Goal: Transaction & Acquisition: Purchase product/service

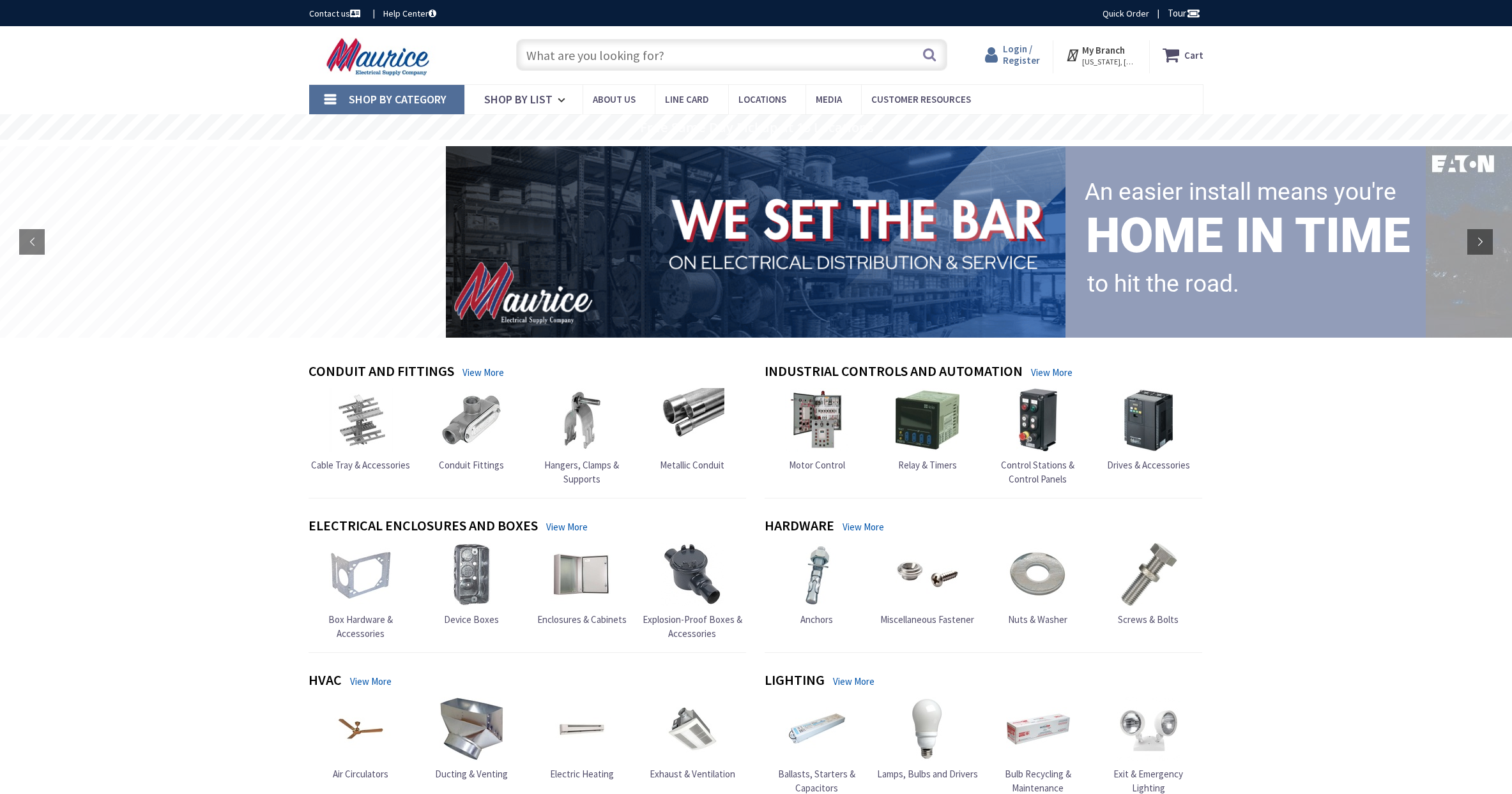
click at [1015, 53] on span "Login / Register" at bounding box center [1022, 54] width 37 height 24
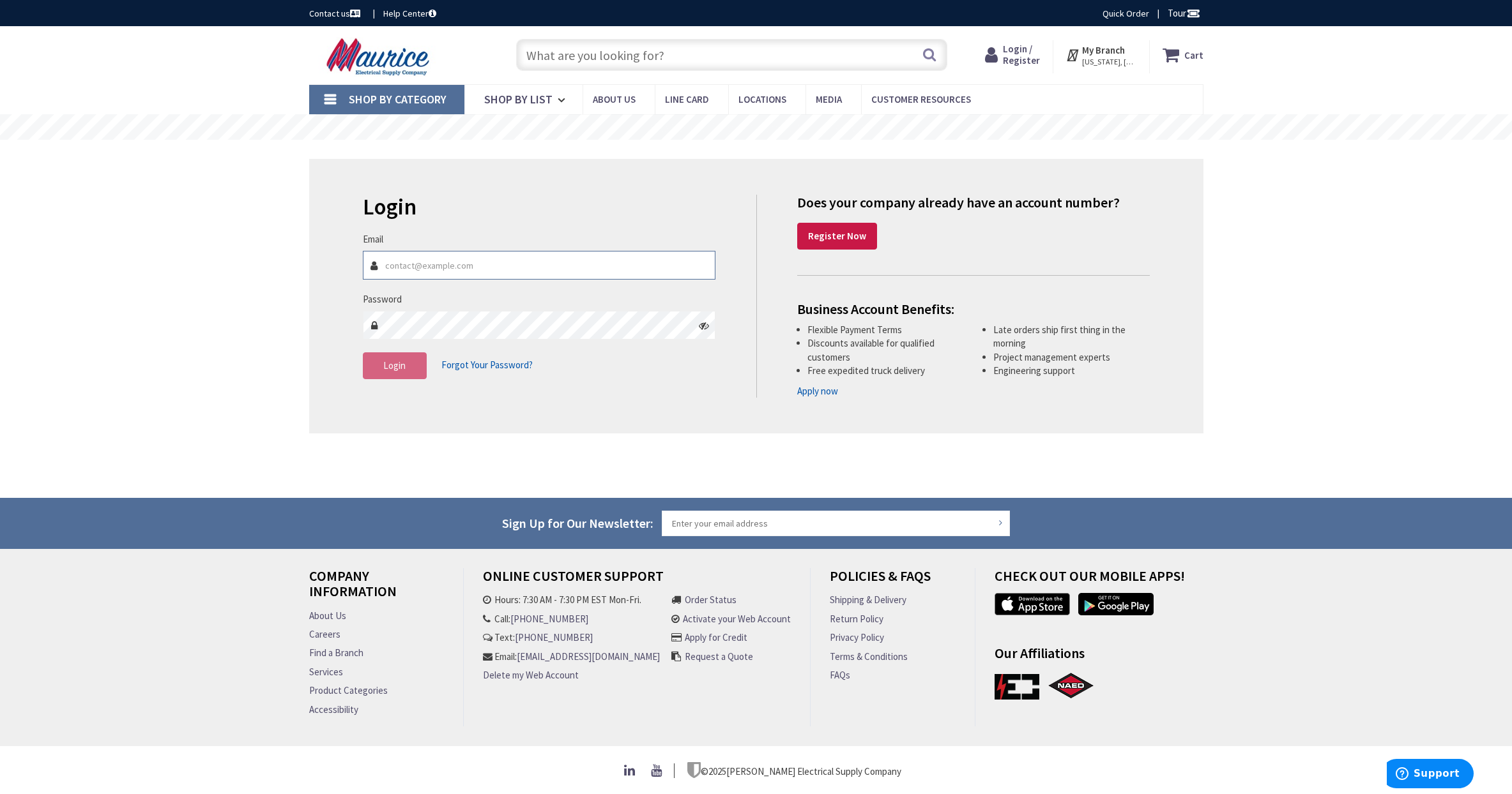
type input "planetelectric@yahoo.com"
click at [402, 361] on span "Login" at bounding box center [394, 365] width 22 height 12
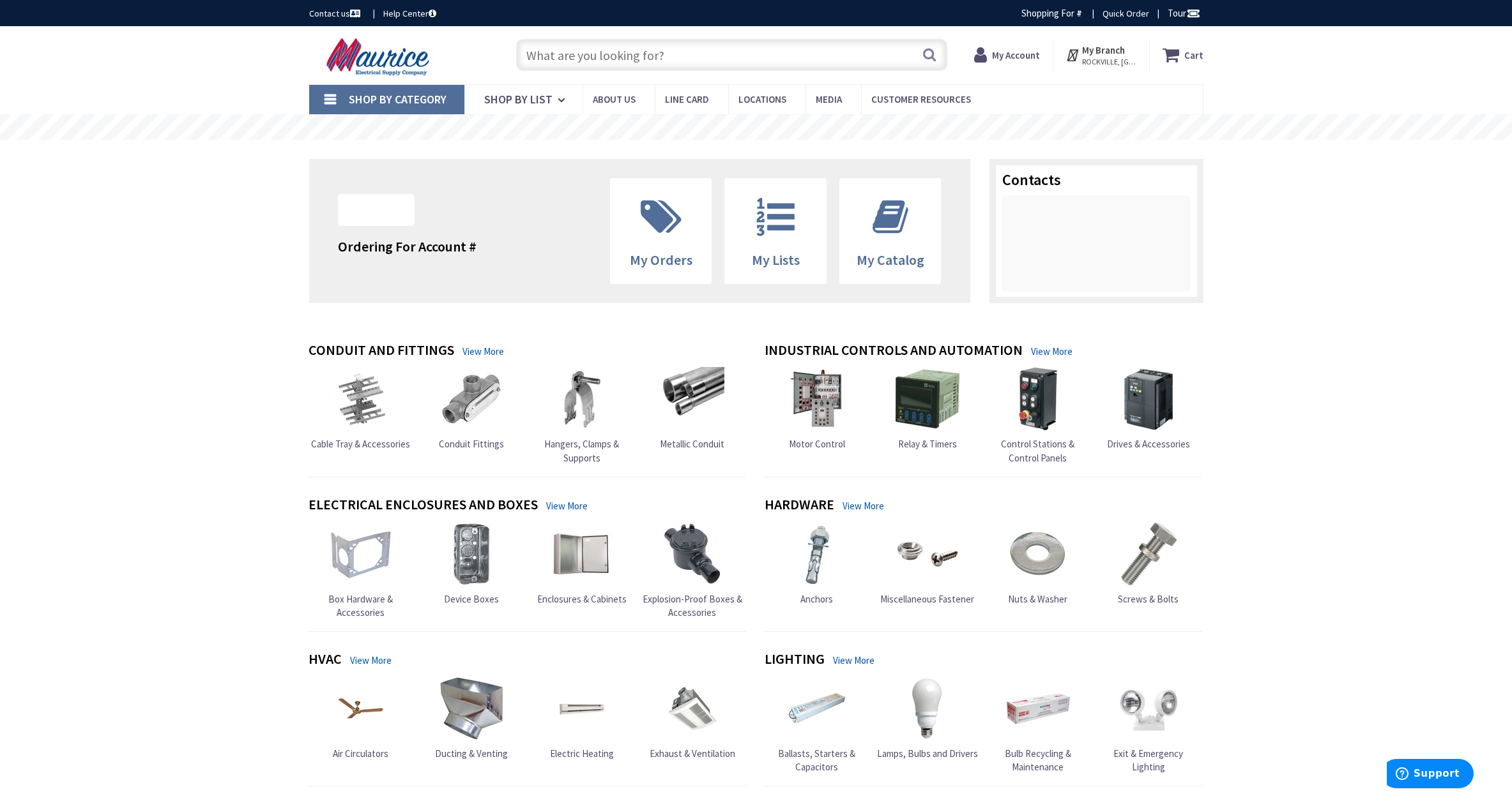
click at [688, 56] on input "text" at bounding box center [731, 55] width 431 height 32
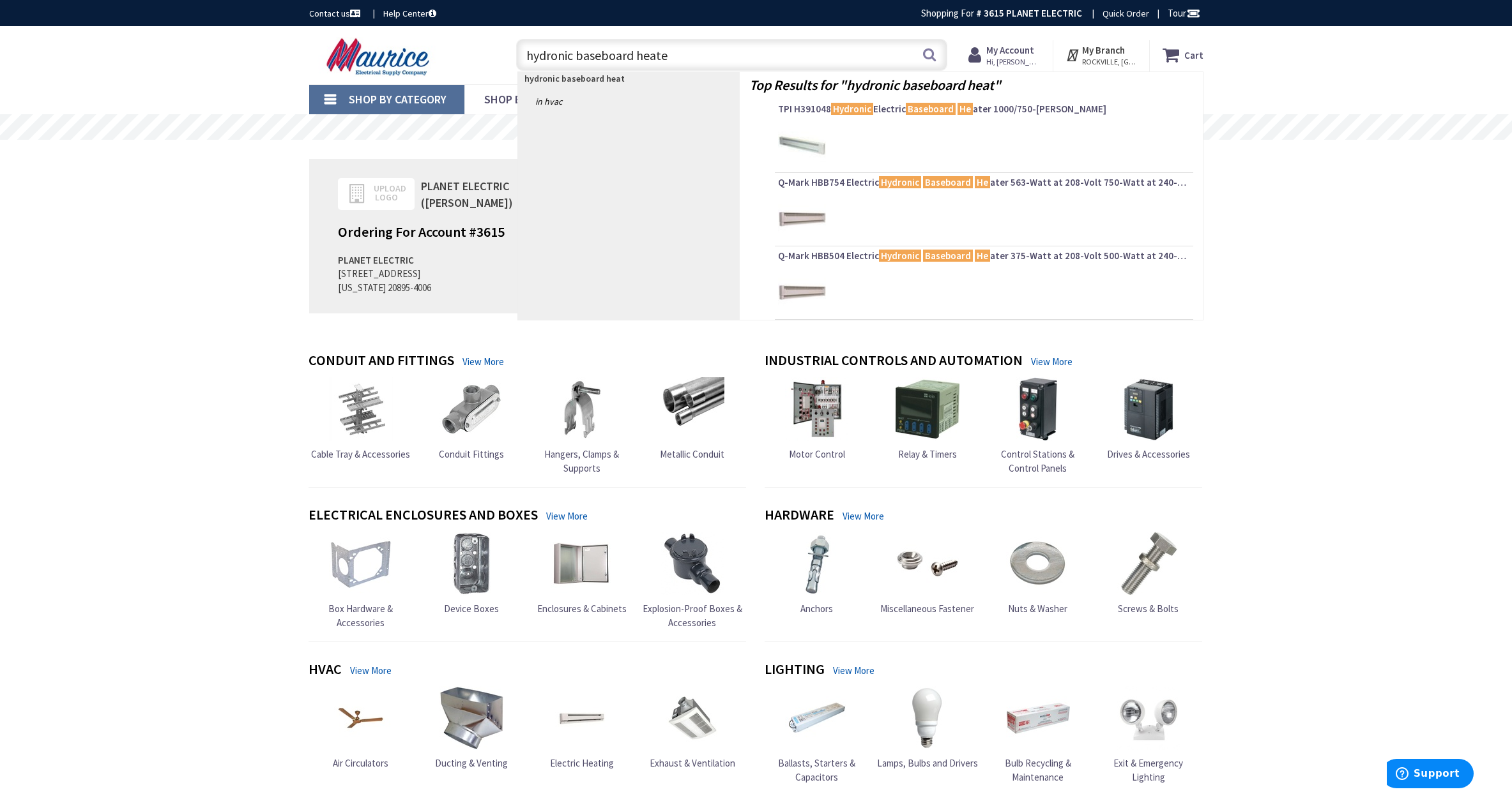
type input "hydronic baseboard heater"
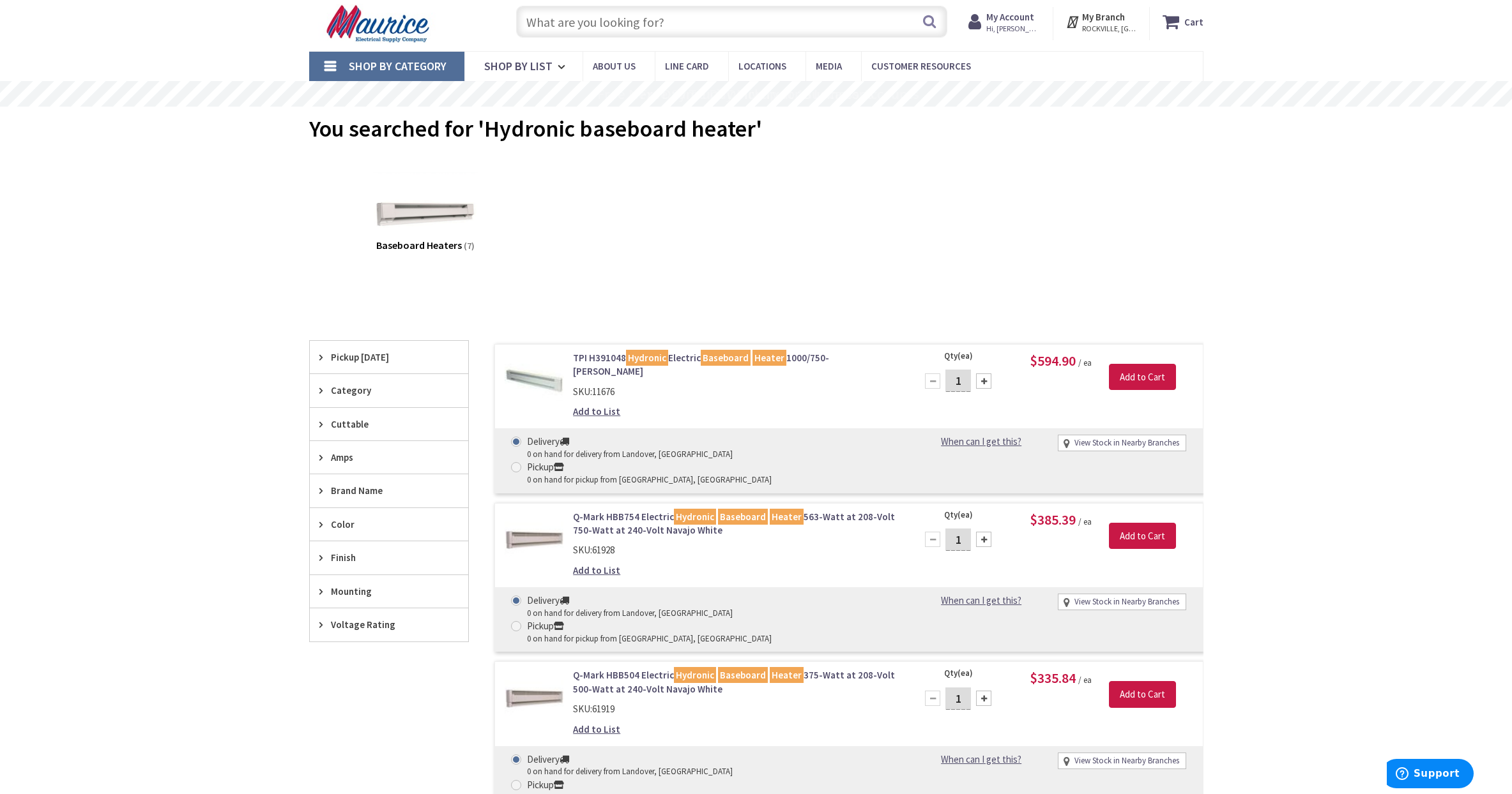
scroll to position [33, 0]
click at [724, 21] on input "text" at bounding box center [731, 21] width 431 height 32
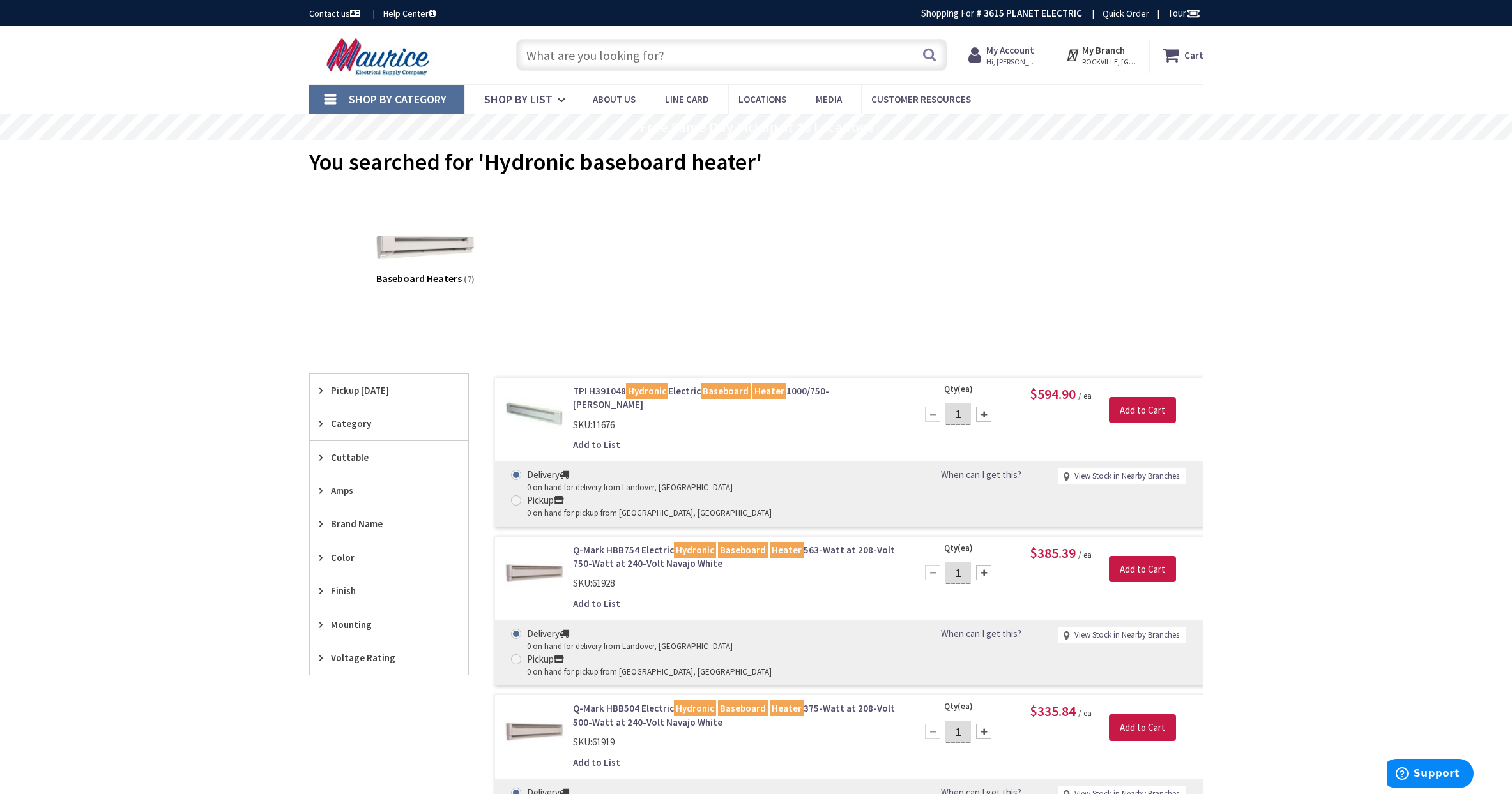
scroll to position [0, 0]
click at [538, 56] on input "text" at bounding box center [731, 55] width 431 height 32
click at [735, 63] on input "text" at bounding box center [731, 55] width 431 height 32
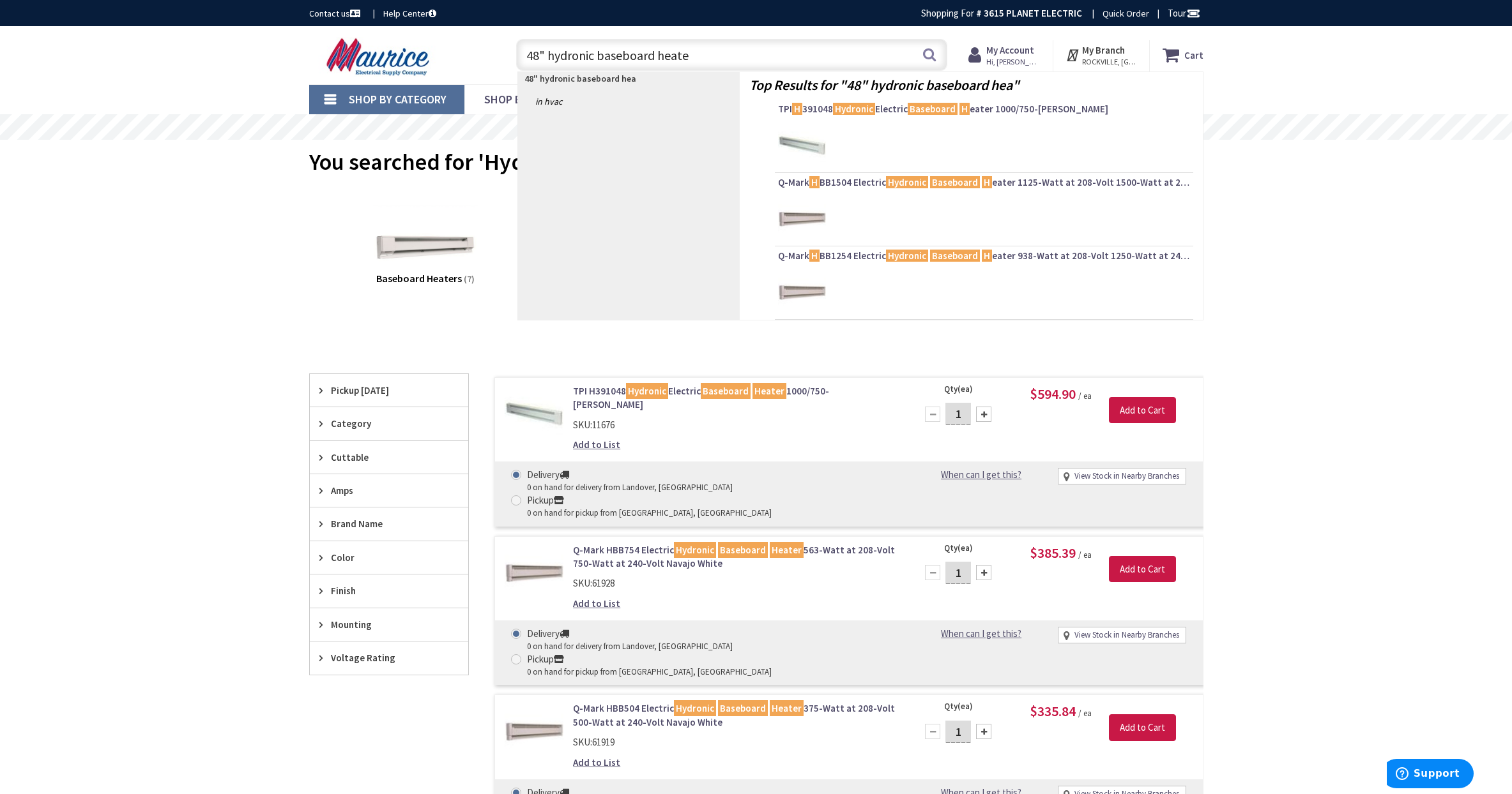
type input "48" hydronic baseboard heater"
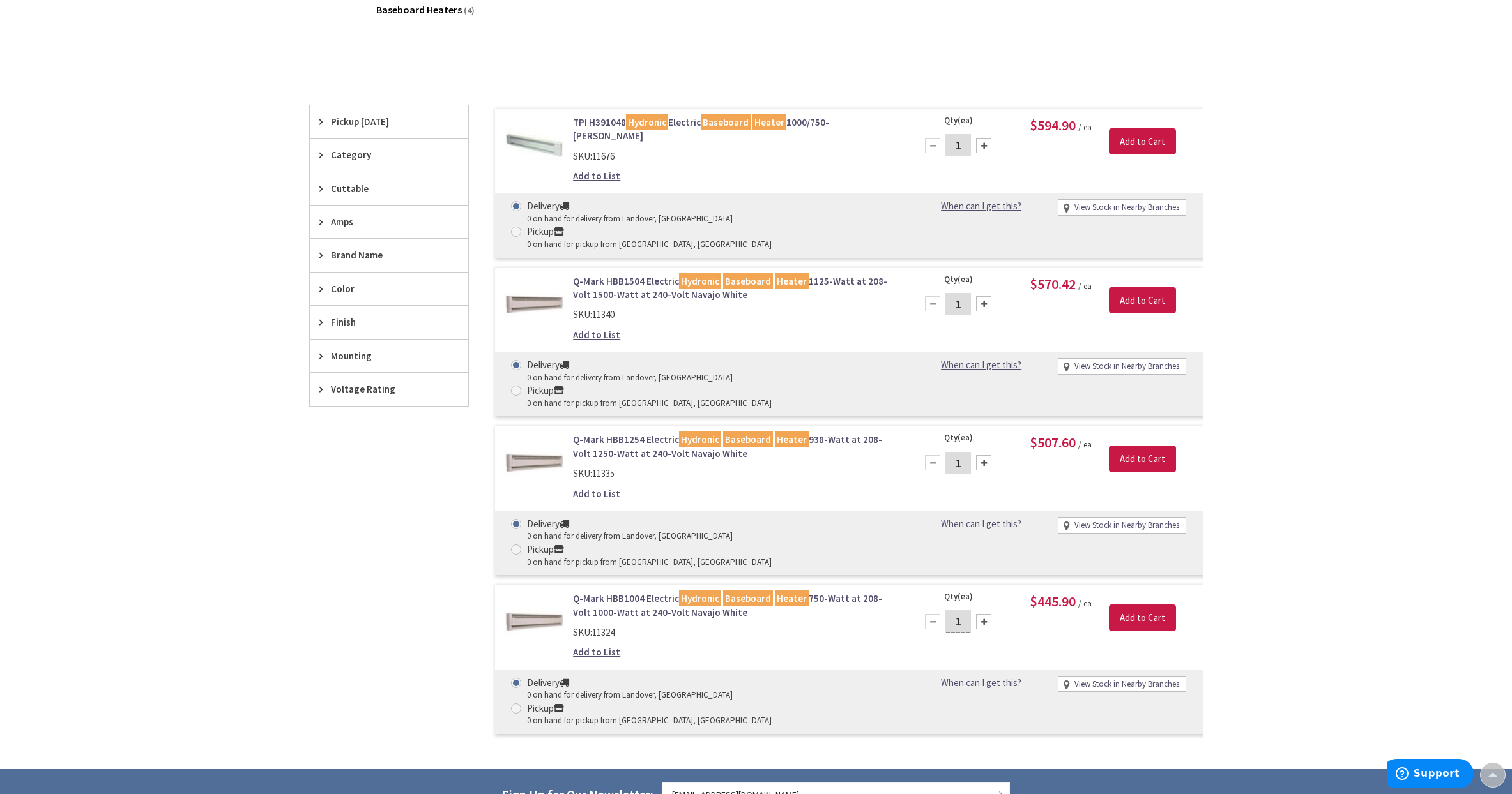
scroll to position [266, 0]
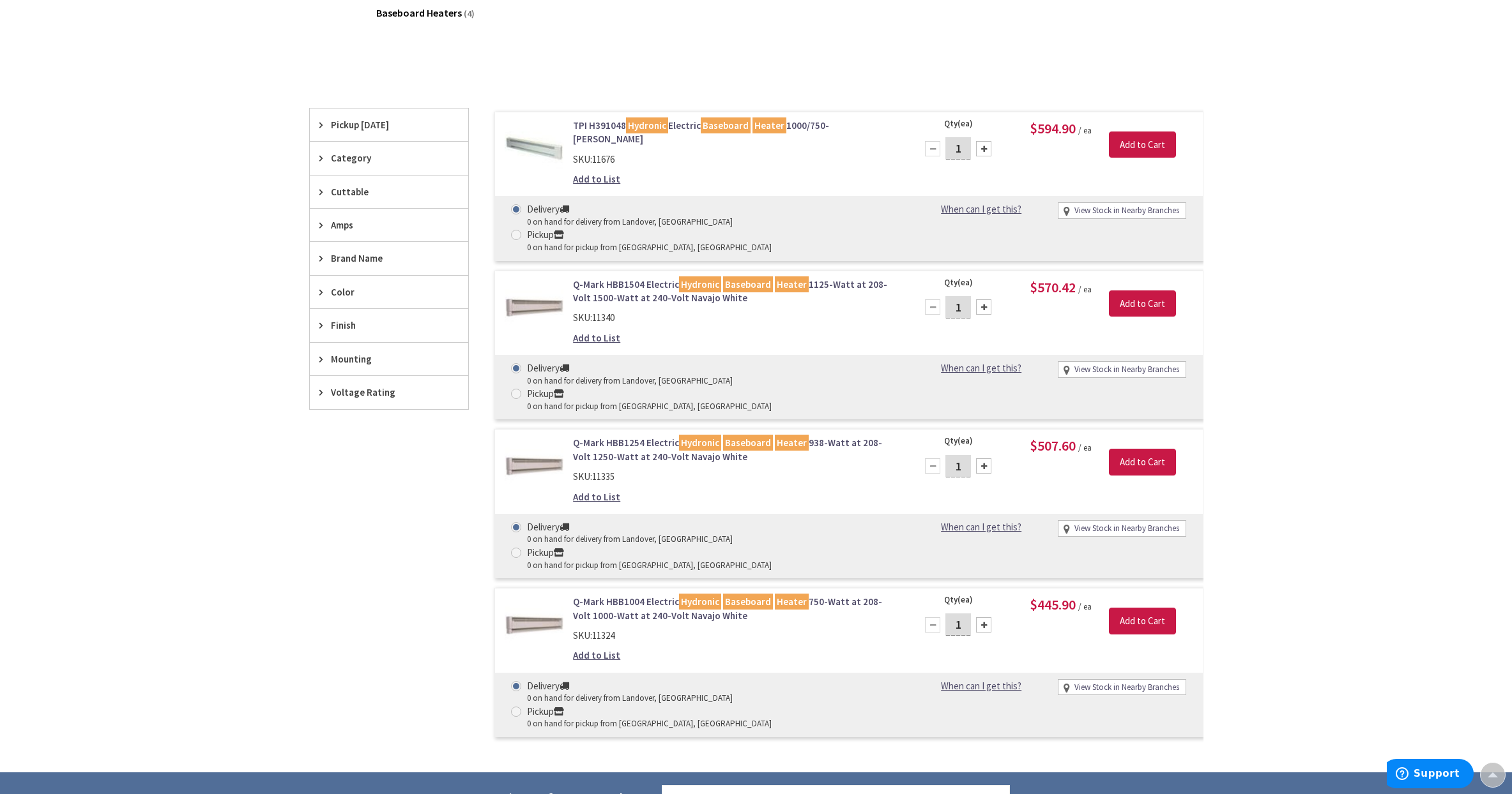
click at [543, 595] on img at bounding box center [534, 624] width 59 height 59
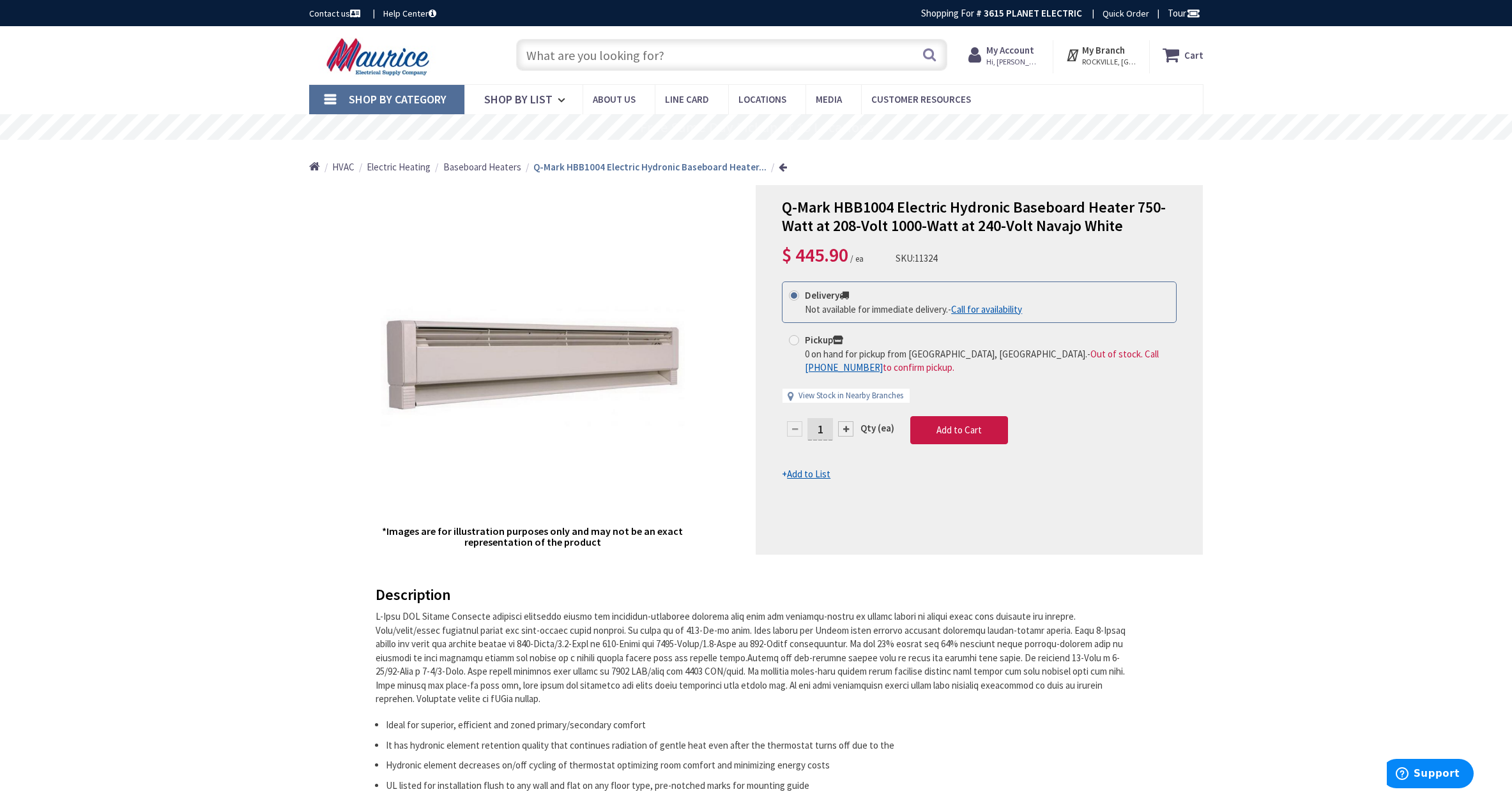
click at [551, 58] on input "text" at bounding box center [731, 55] width 431 height 32
click at [562, 53] on input "text" at bounding box center [731, 55] width 431 height 32
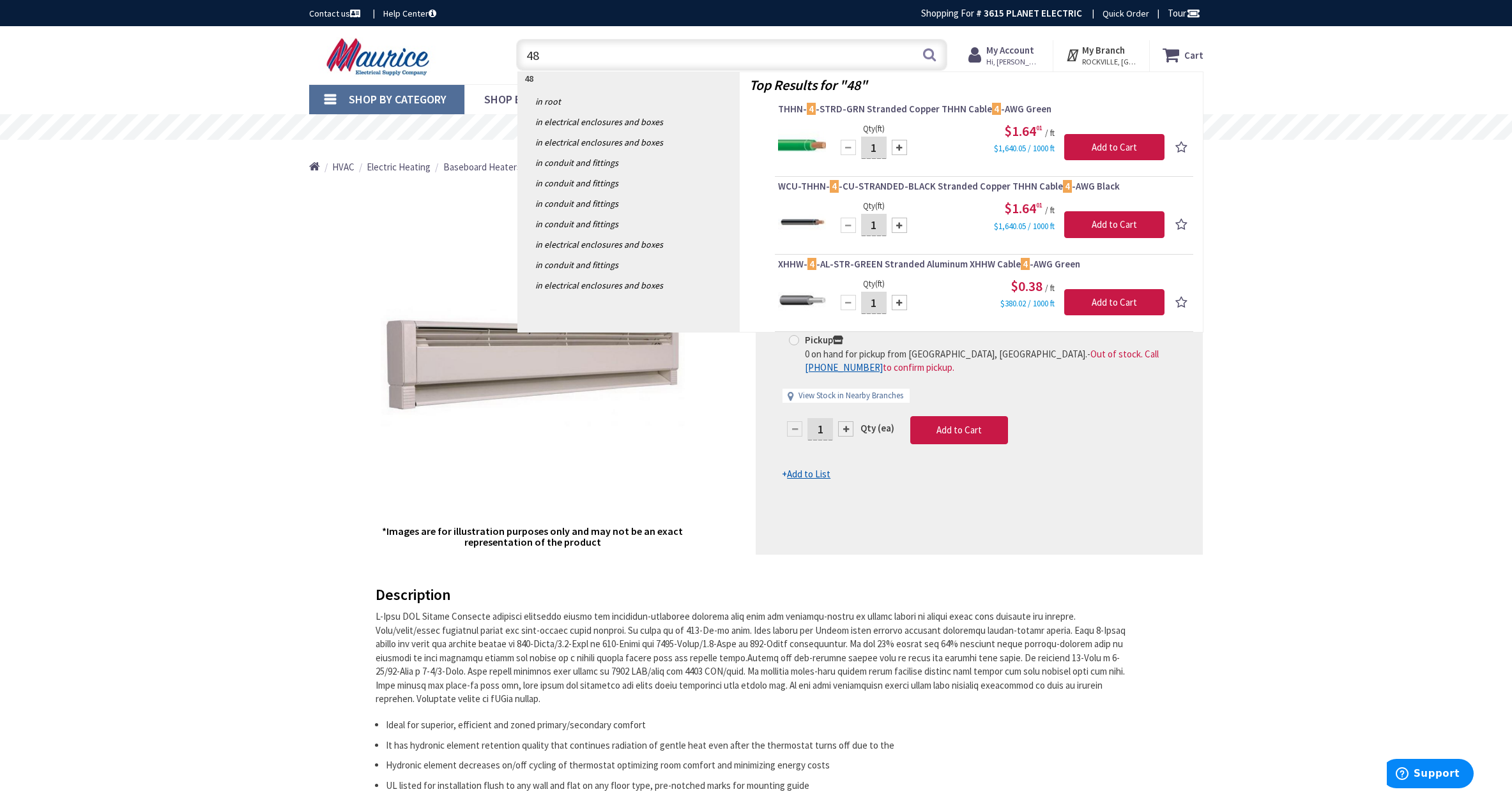
type input "4"
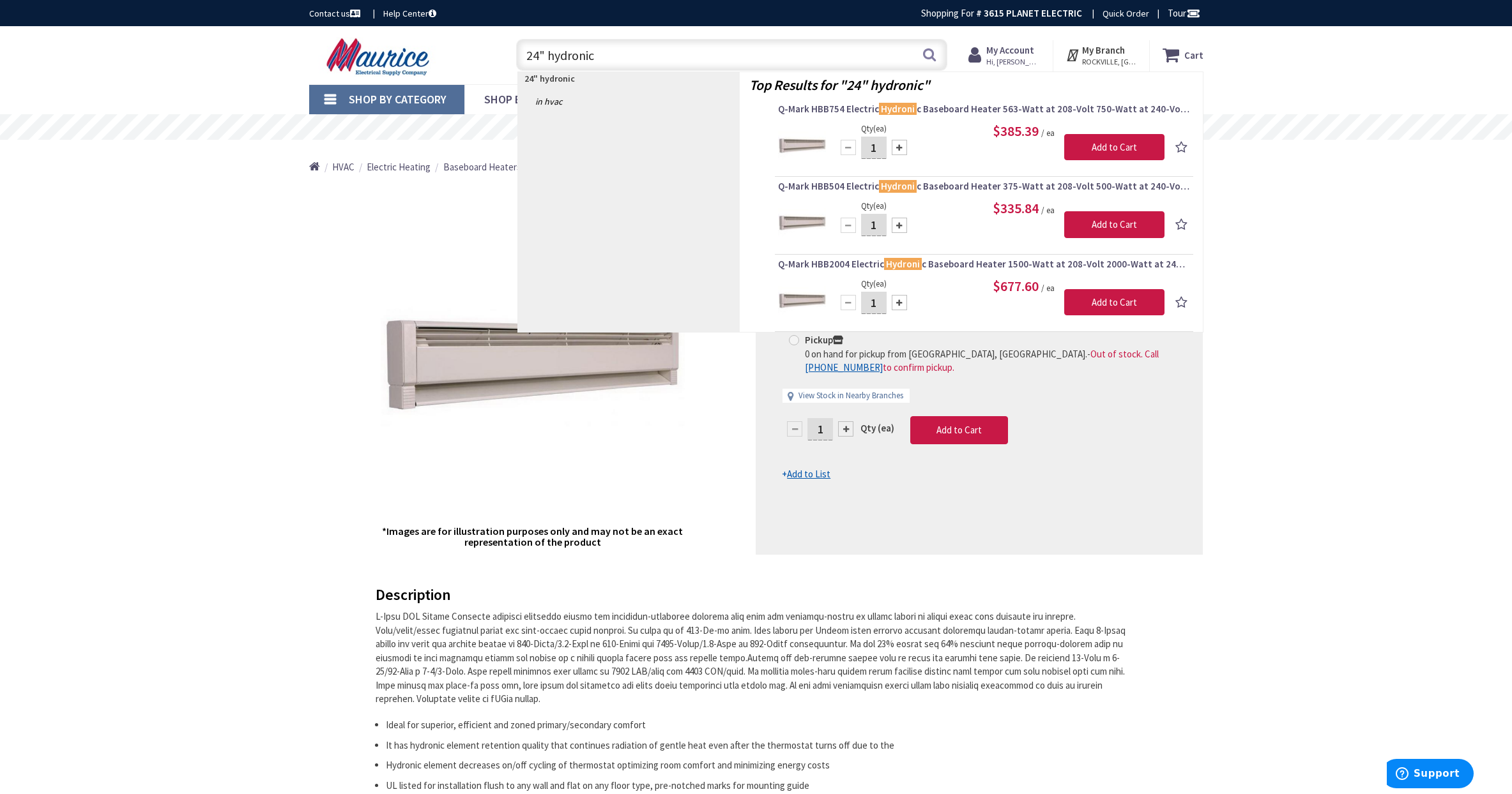
type input "24" hydronic"
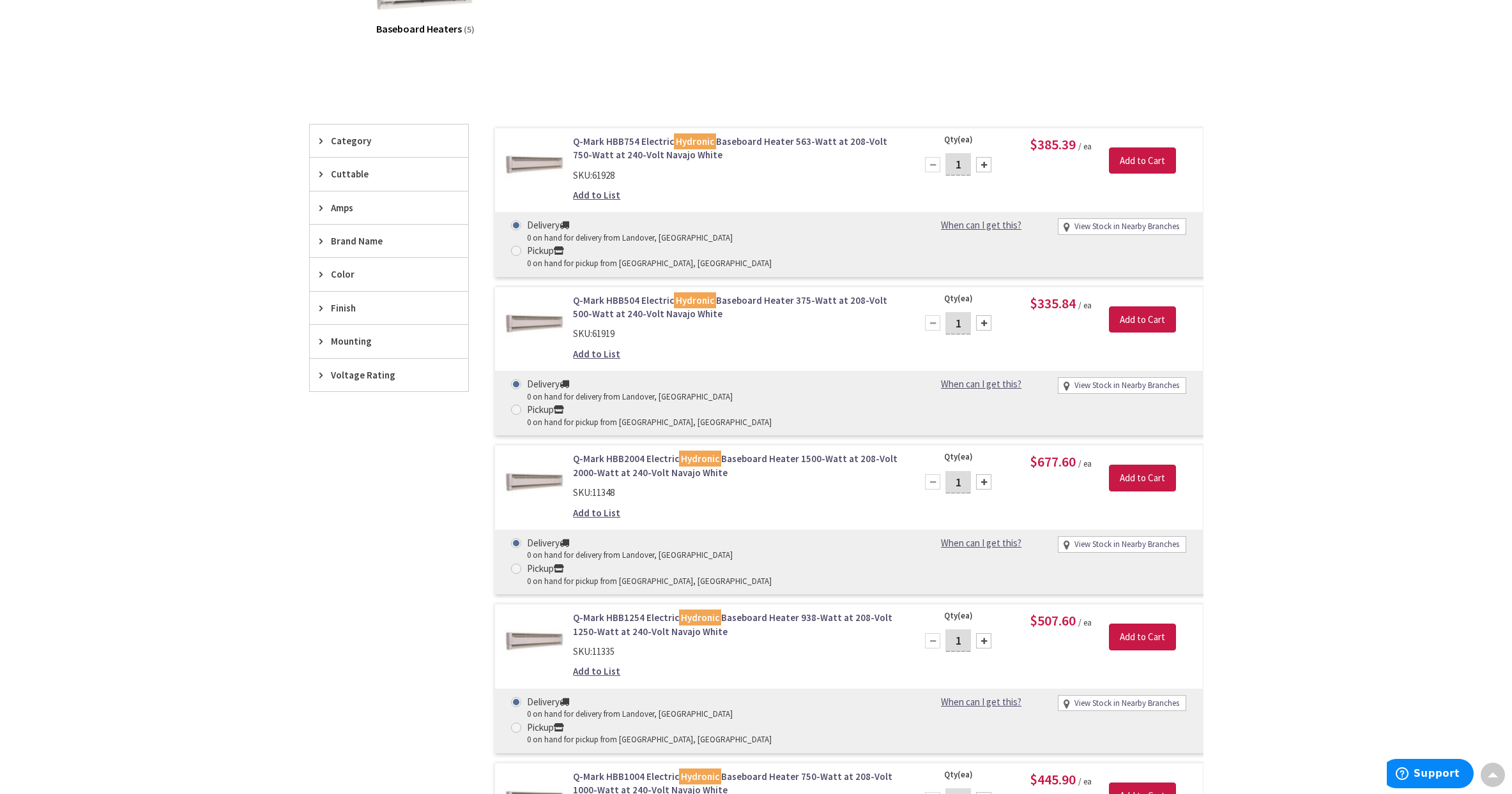
scroll to position [243, 0]
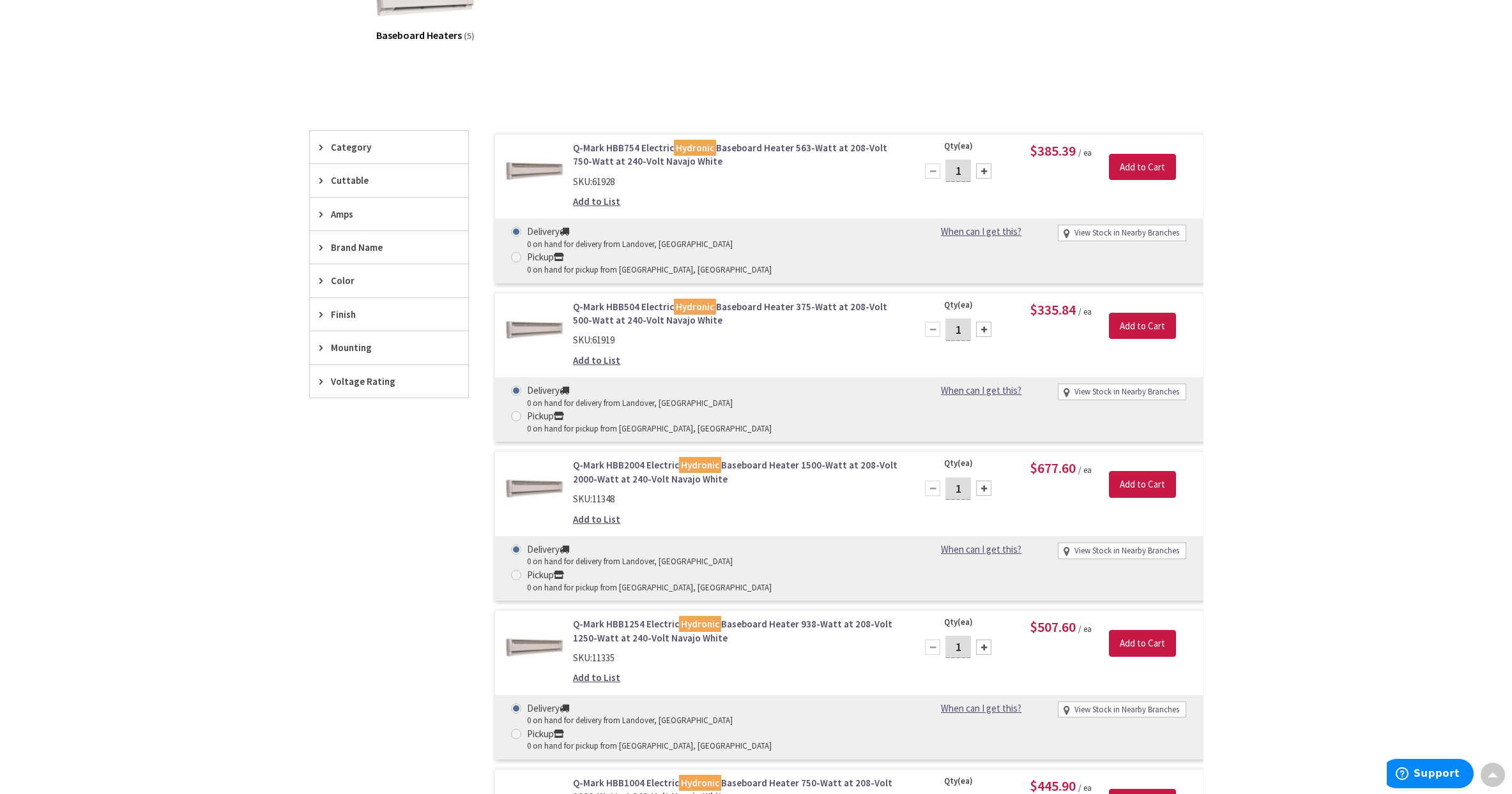
click at [543, 170] on img at bounding box center [534, 170] width 59 height 59
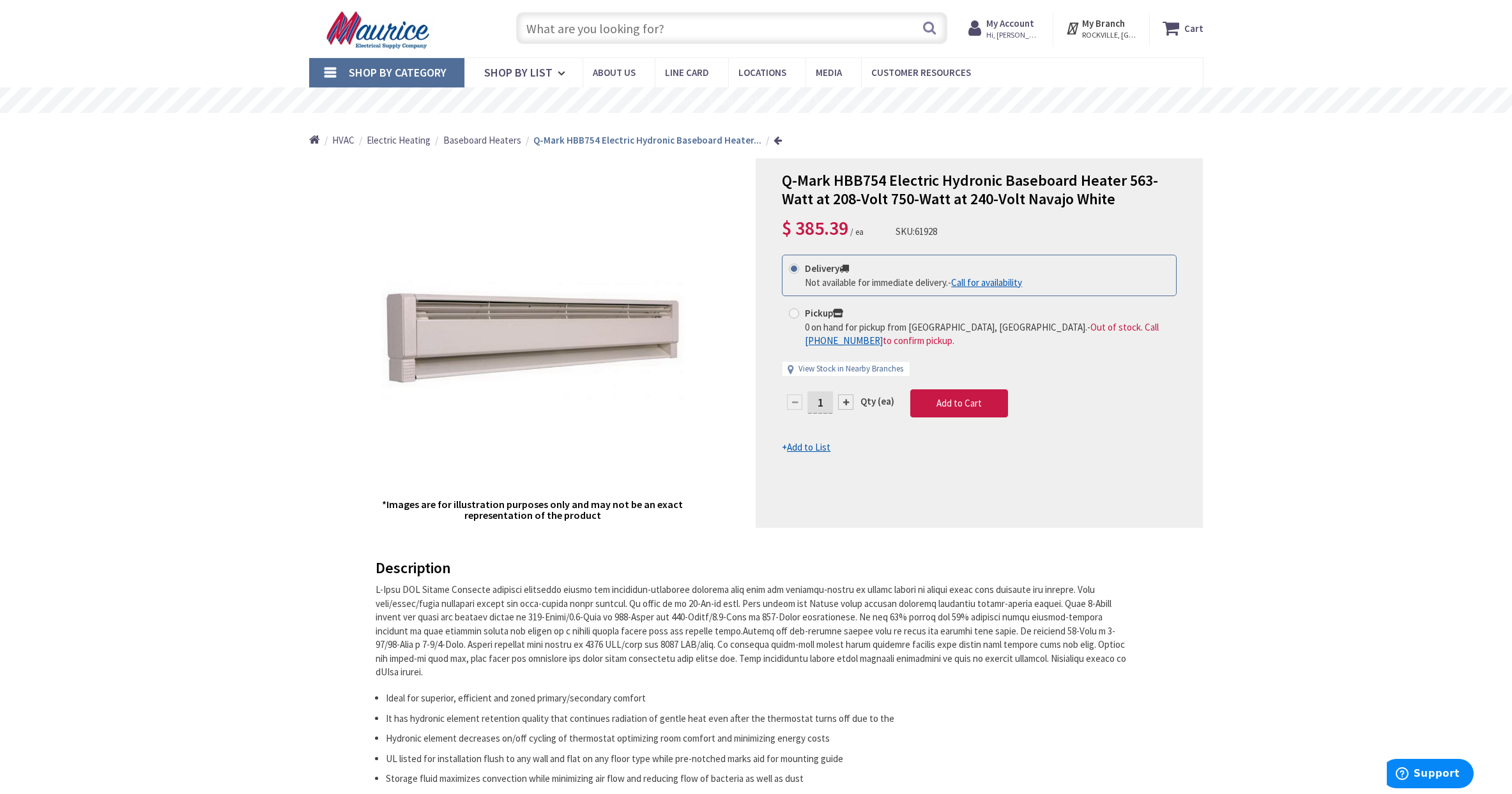
scroll to position [25, 0]
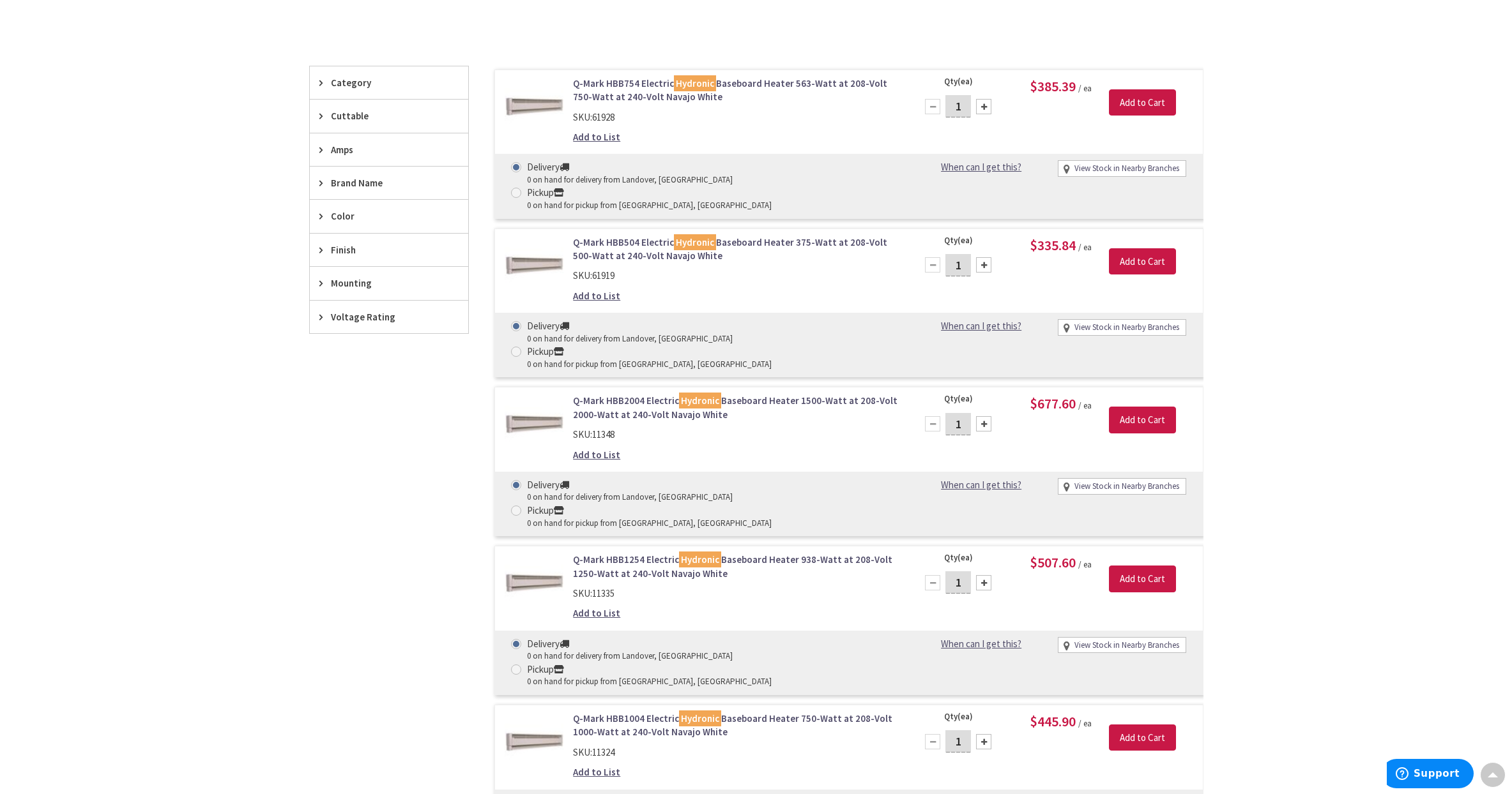
scroll to position [307, 0]
click at [540, 236] on img at bounding box center [534, 265] width 59 height 59
